Goal: Information Seeking & Learning: Learn about a topic

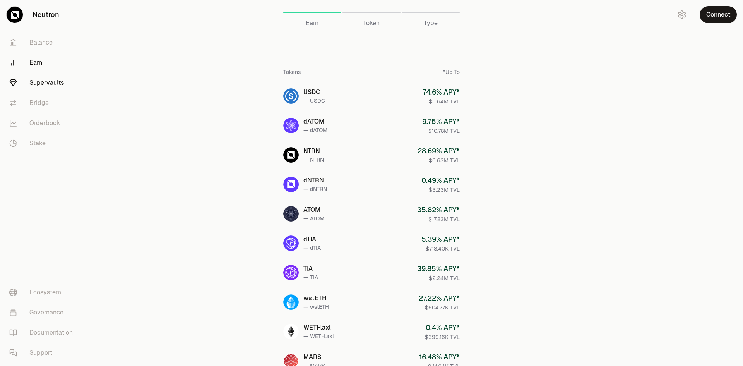
click at [47, 81] on link "Supervaults" at bounding box center [43, 83] width 80 height 20
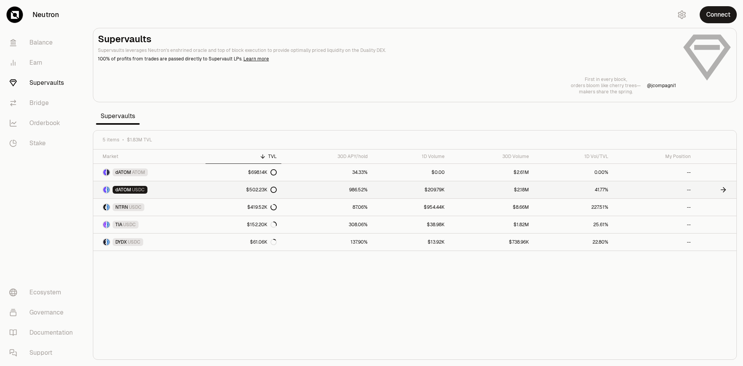
click at [366, 190] on link "986.52%" at bounding box center [326, 189] width 91 height 17
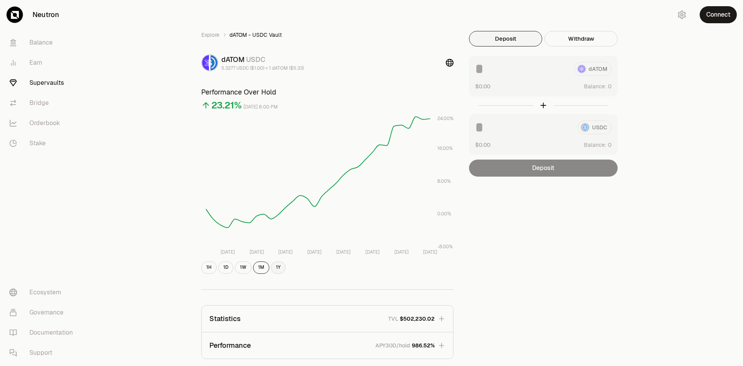
click at [280, 267] on button "1Y" at bounding box center [278, 267] width 15 height 12
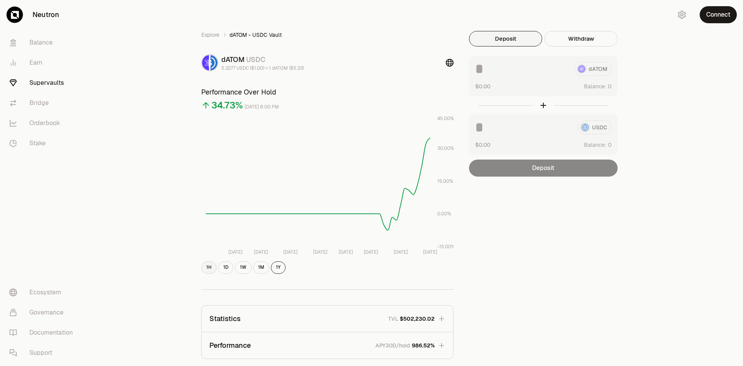
click at [214, 268] on button "1H" at bounding box center [208, 267] width 15 height 12
